Goal: Task Accomplishment & Management: Use online tool/utility

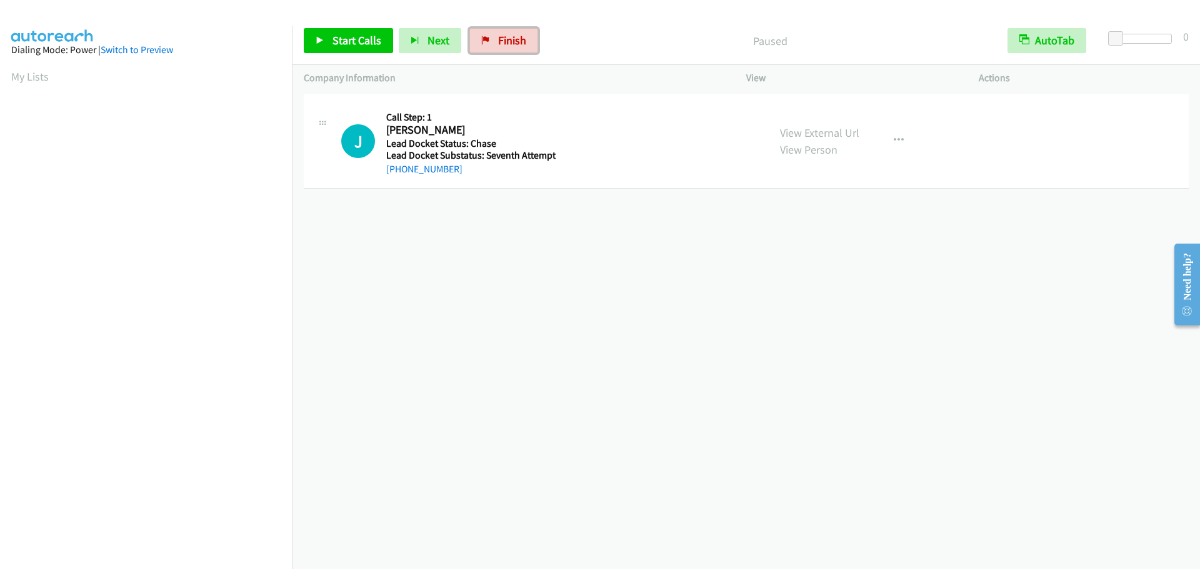
click at [489, 46] on link "Finish" at bounding box center [503, 40] width 69 height 25
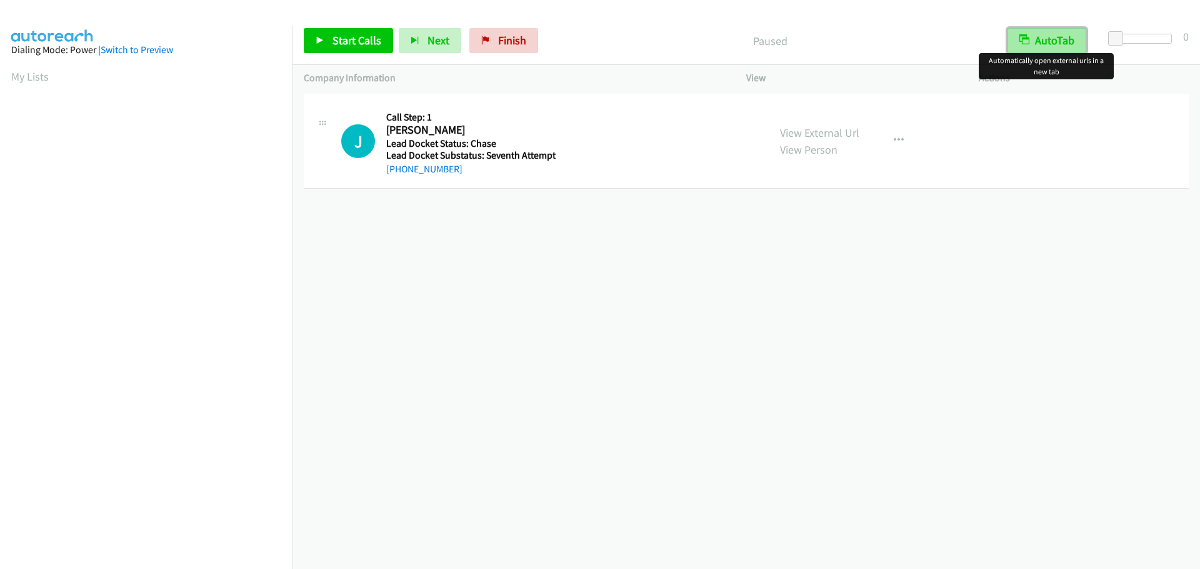
click at [1076, 41] on button "AutoTab" at bounding box center [1047, 40] width 79 height 25
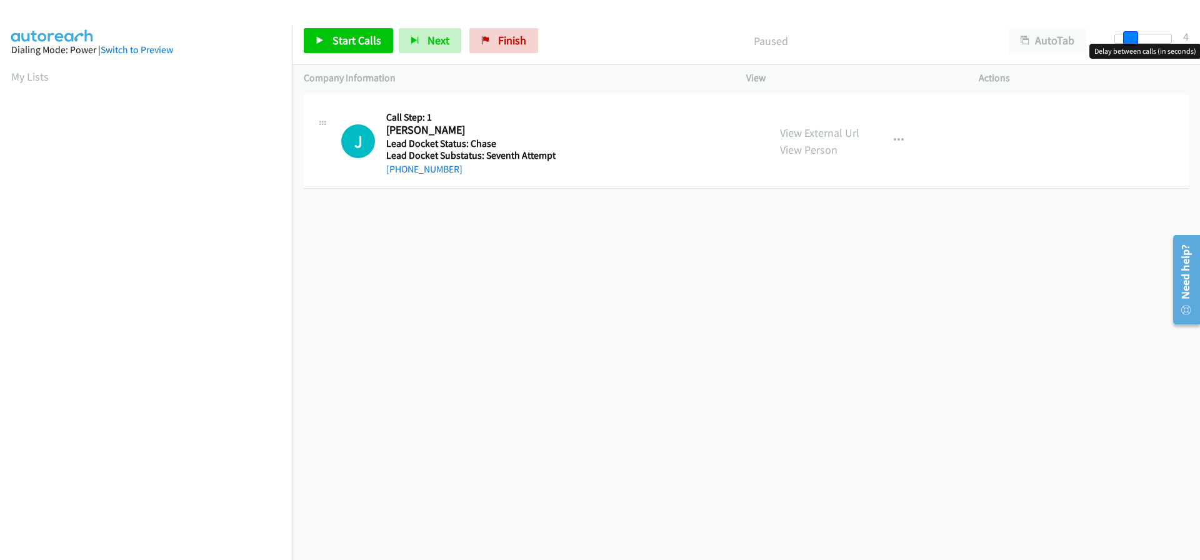
drag, startPoint x: 1112, startPoint y: 36, endPoint x: 1126, endPoint y: 39, distance: 14.9
click at [1126, 39] on span at bounding box center [1130, 38] width 15 height 15
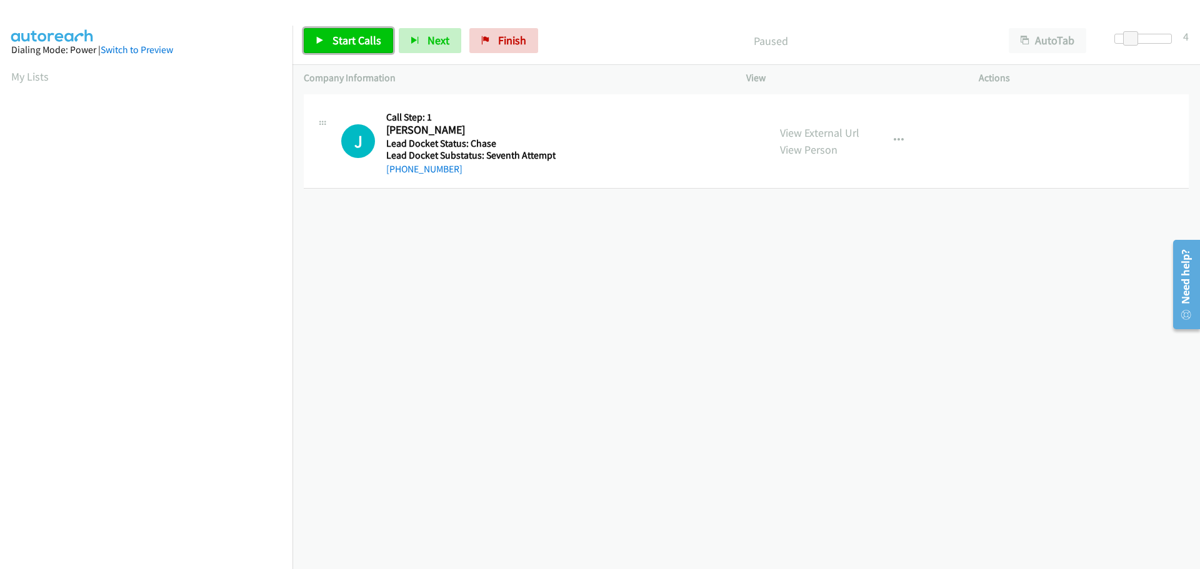
click at [365, 49] on link "Start Calls" at bounding box center [348, 40] width 89 height 25
drag, startPoint x: 456, startPoint y: 169, endPoint x: 398, endPoint y: 172, distance: 58.8
click at [398, 172] on div "+1 530-209-0397" at bounding box center [470, 169] width 169 height 15
copy link "530-209-0397"
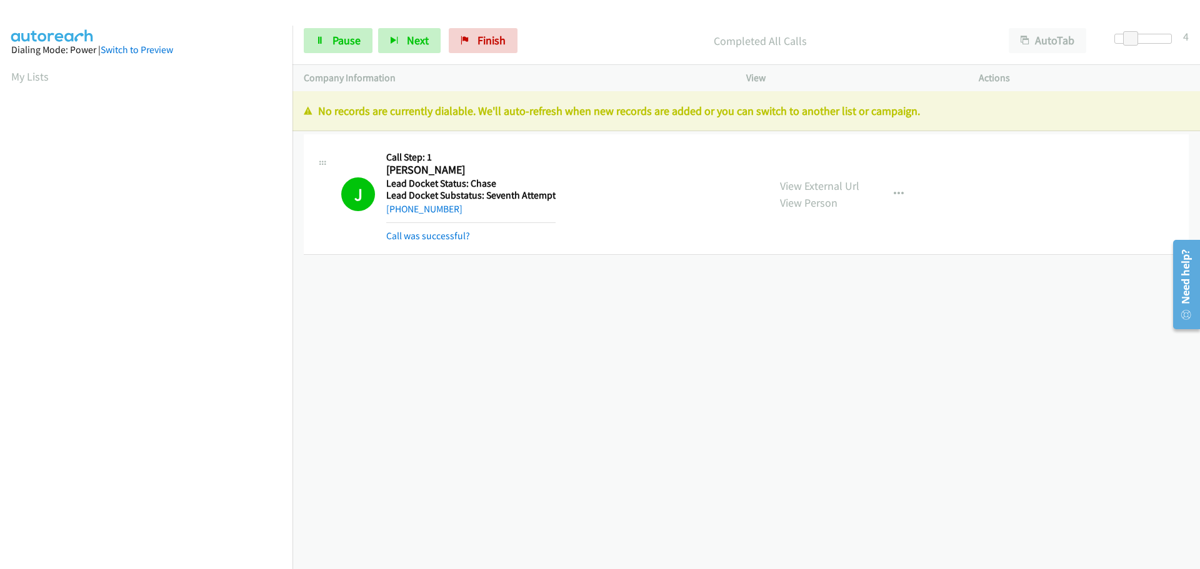
scroll to position [132, 0]
drag, startPoint x: 493, startPoint y: 41, endPoint x: 656, endPoint y: 45, distance: 163.2
click at [493, 41] on span "Finish" at bounding box center [492, 40] width 28 height 14
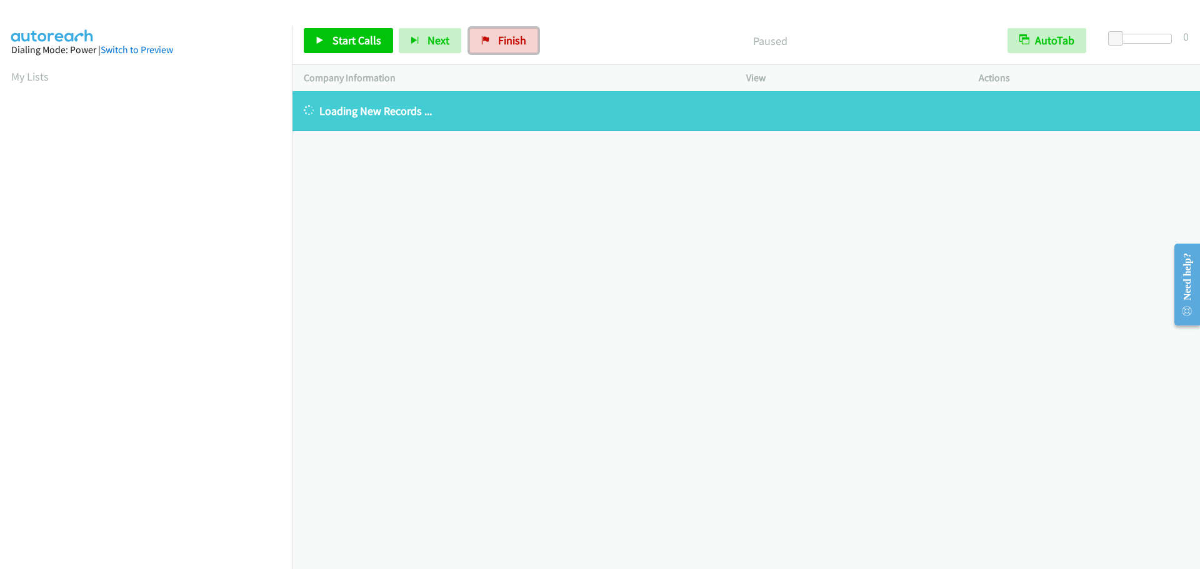
drag, startPoint x: 503, startPoint y: 40, endPoint x: 614, endPoint y: 30, distance: 112.3
click at [503, 41] on span "Finish" at bounding box center [512, 40] width 28 height 14
